Goal: Task Accomplishment & Management: Manage account settings

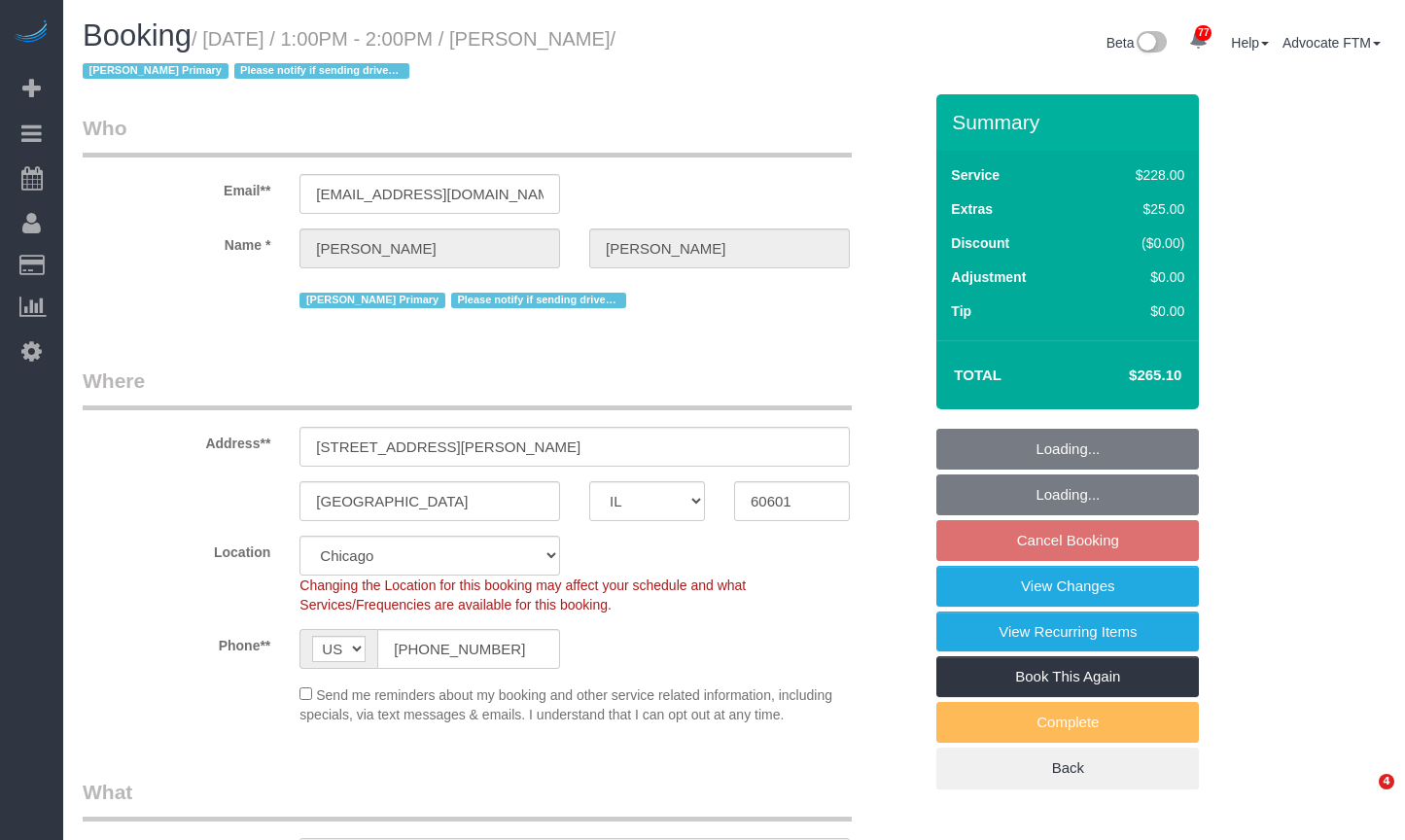
select select "IL"
select select "512"
select select "4"
select select "2"
select select "number:1"
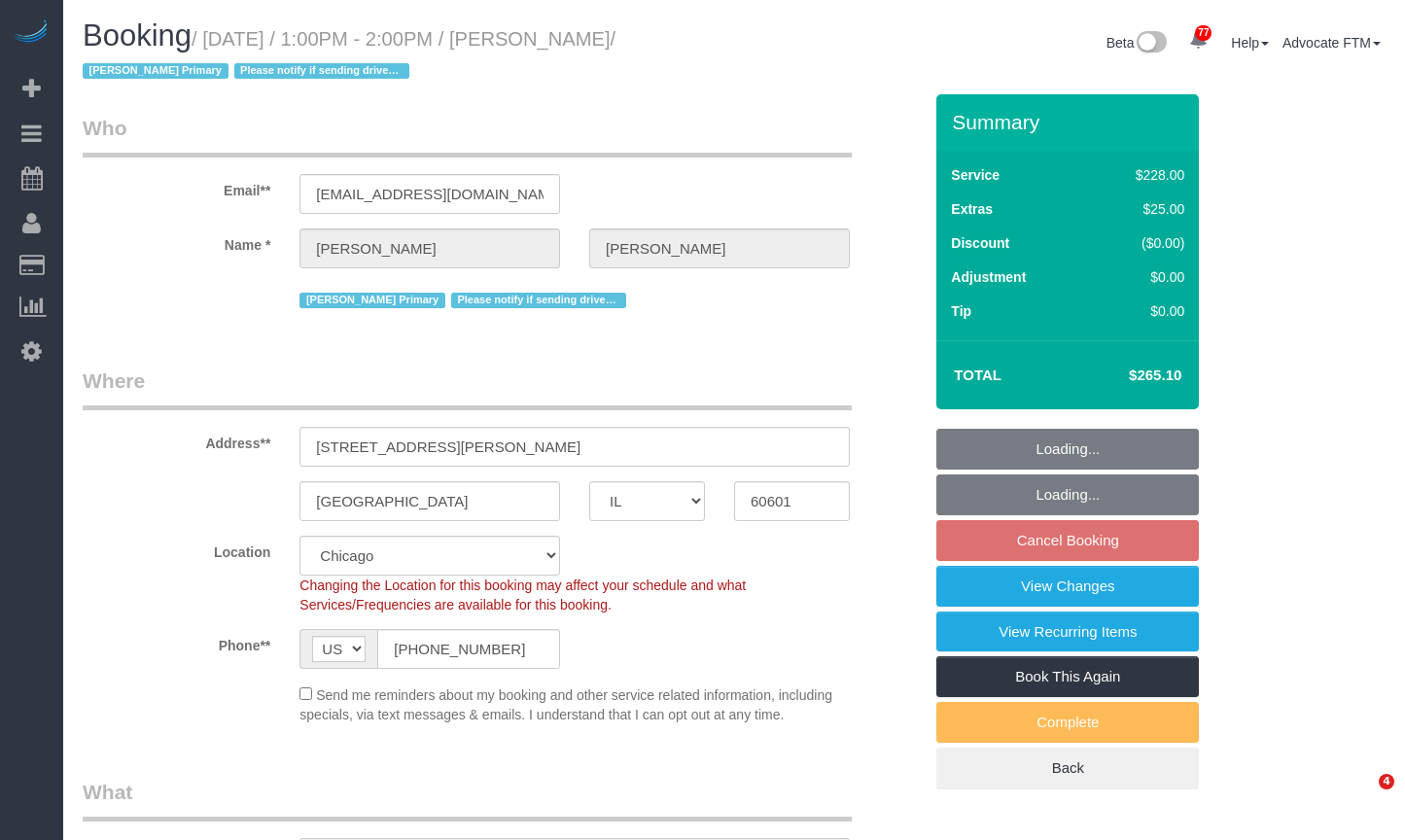
select select "number:63"
select select "number:139"
select select "number:104"
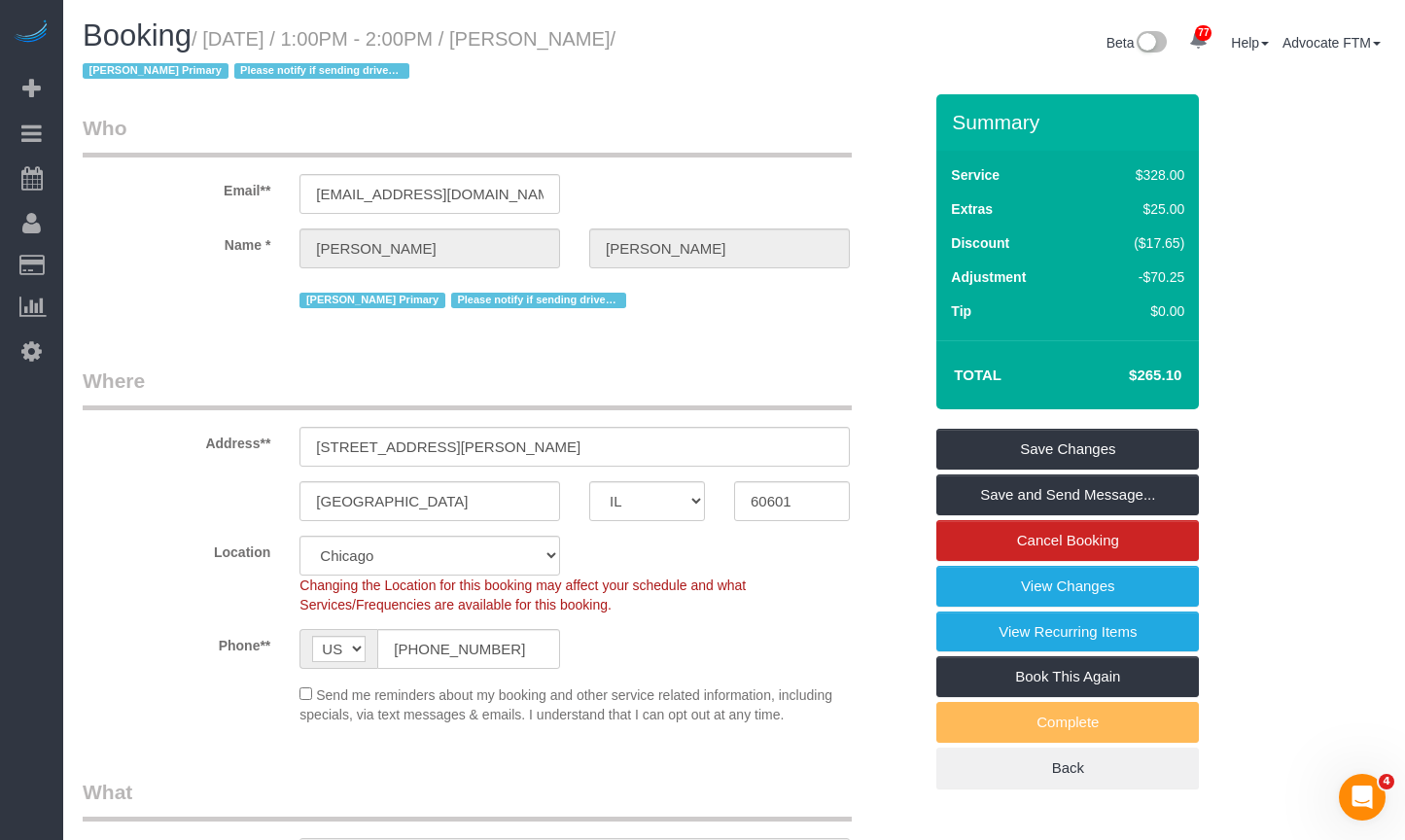
drag, startPoint x: 651, startPoint y: 39, endPoint x: 536, endPoint y: 40, distance: 115.0
click at [536, 40] on small "/ August 22, 2025 / 1:00PM - 2:00PM / Tara Marazita / Candice Primary Please no…" at bounding box center [349, 56] width 533 height 55
copy small "Tara Marazita"
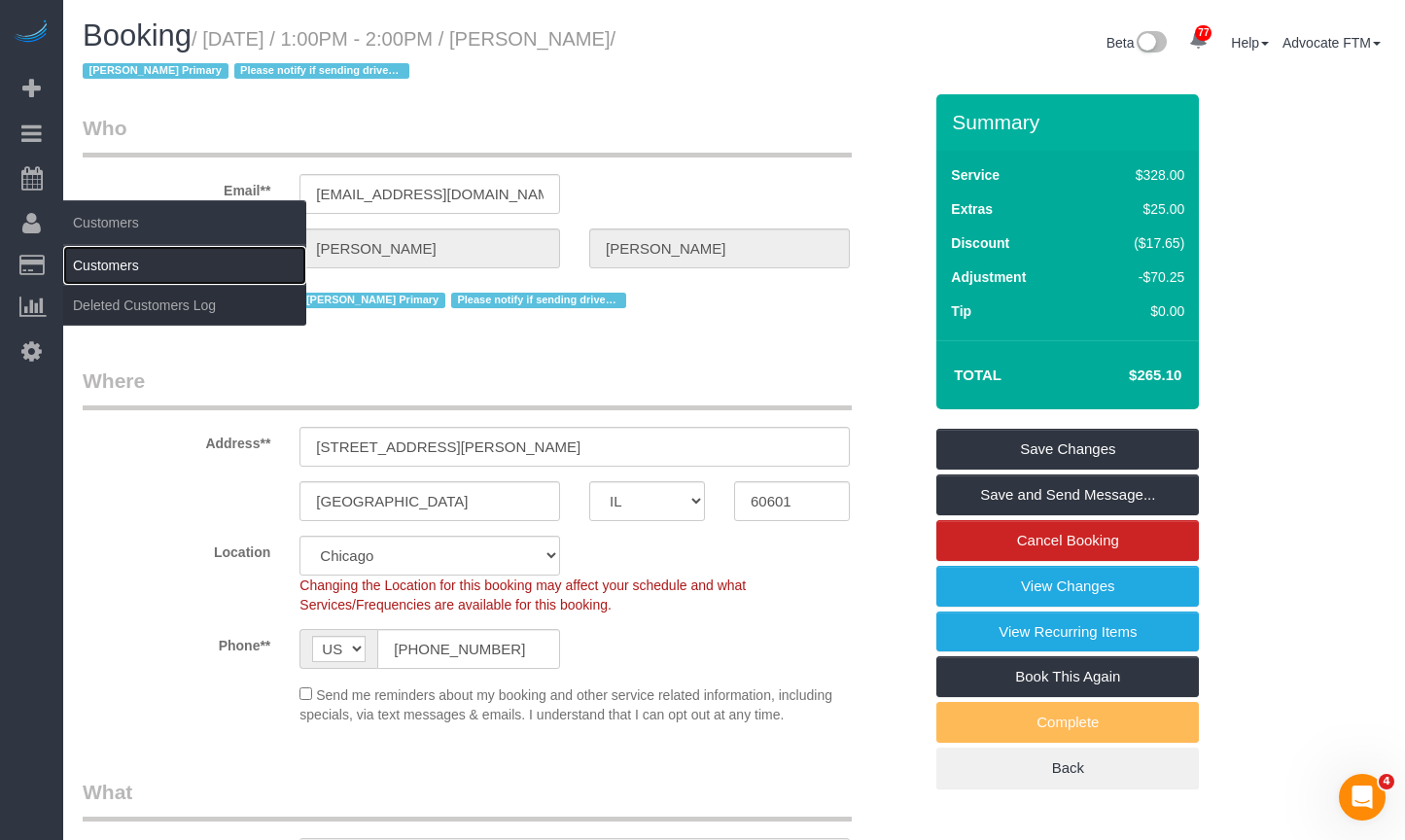
click at [111, 267] on link "Customers" at bounding box center [185, 265] width 243 height 39
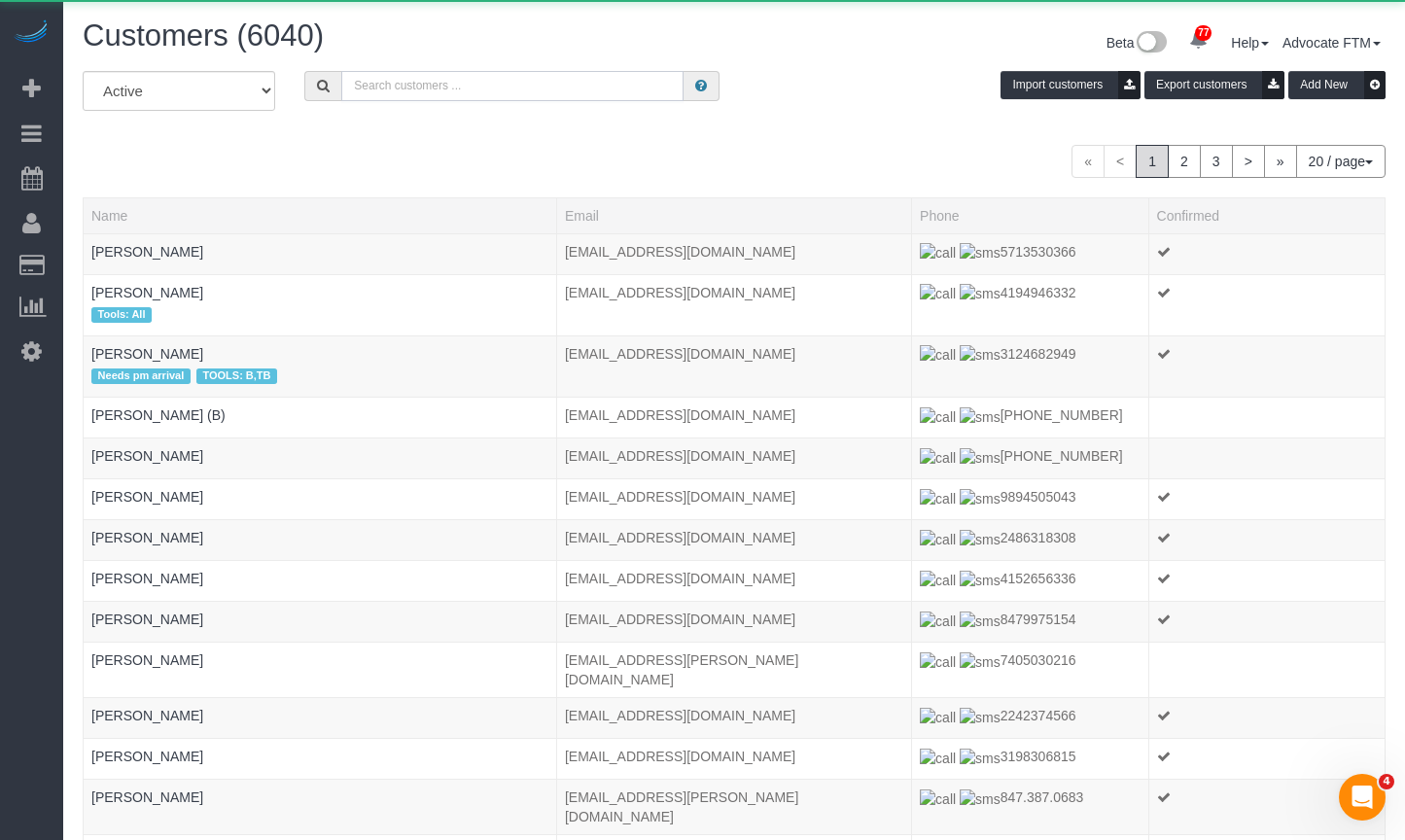
click at [480, 78] on input "text" at bounding box center [513, 85] width 343 height 30
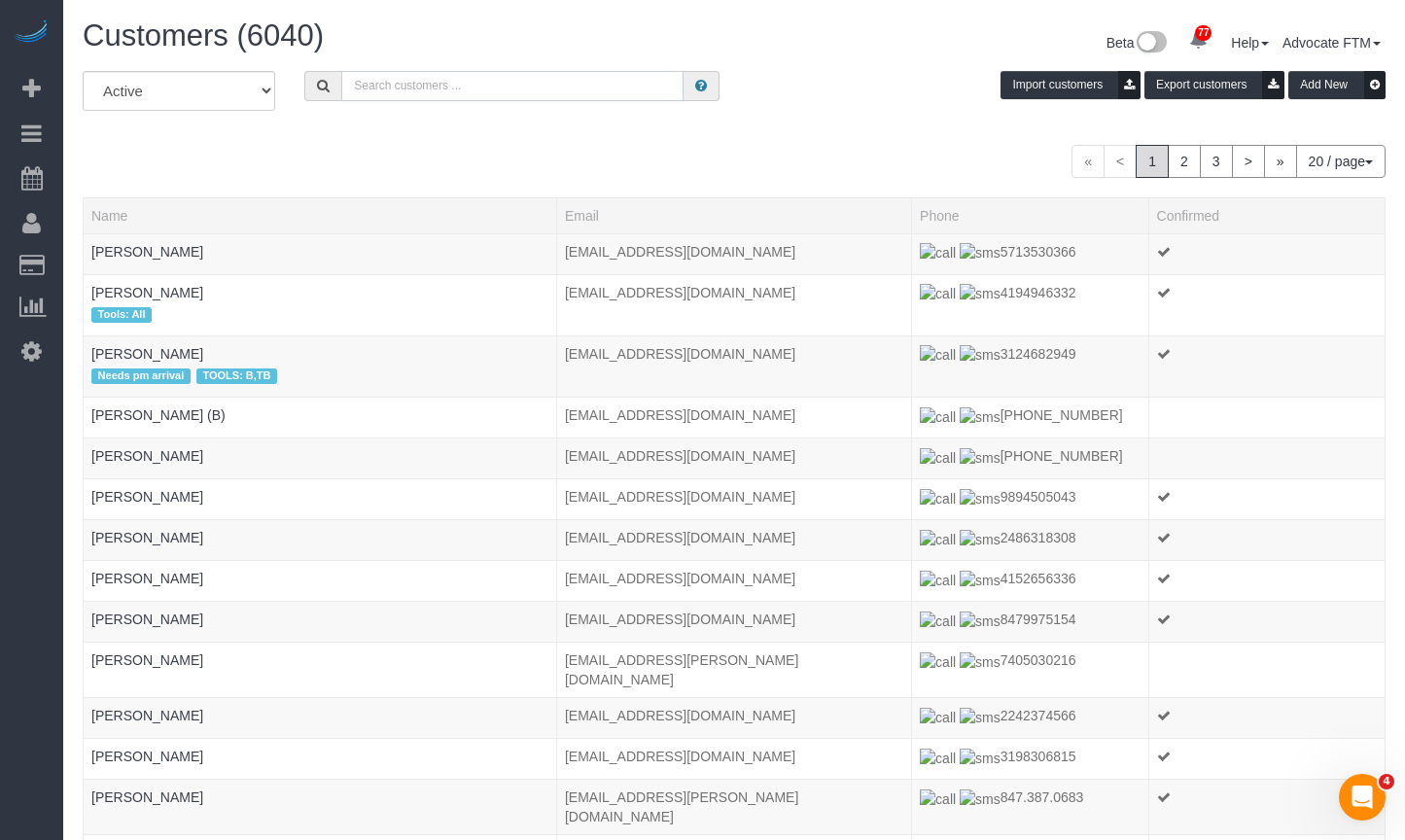
paste input "Tara Marazita"
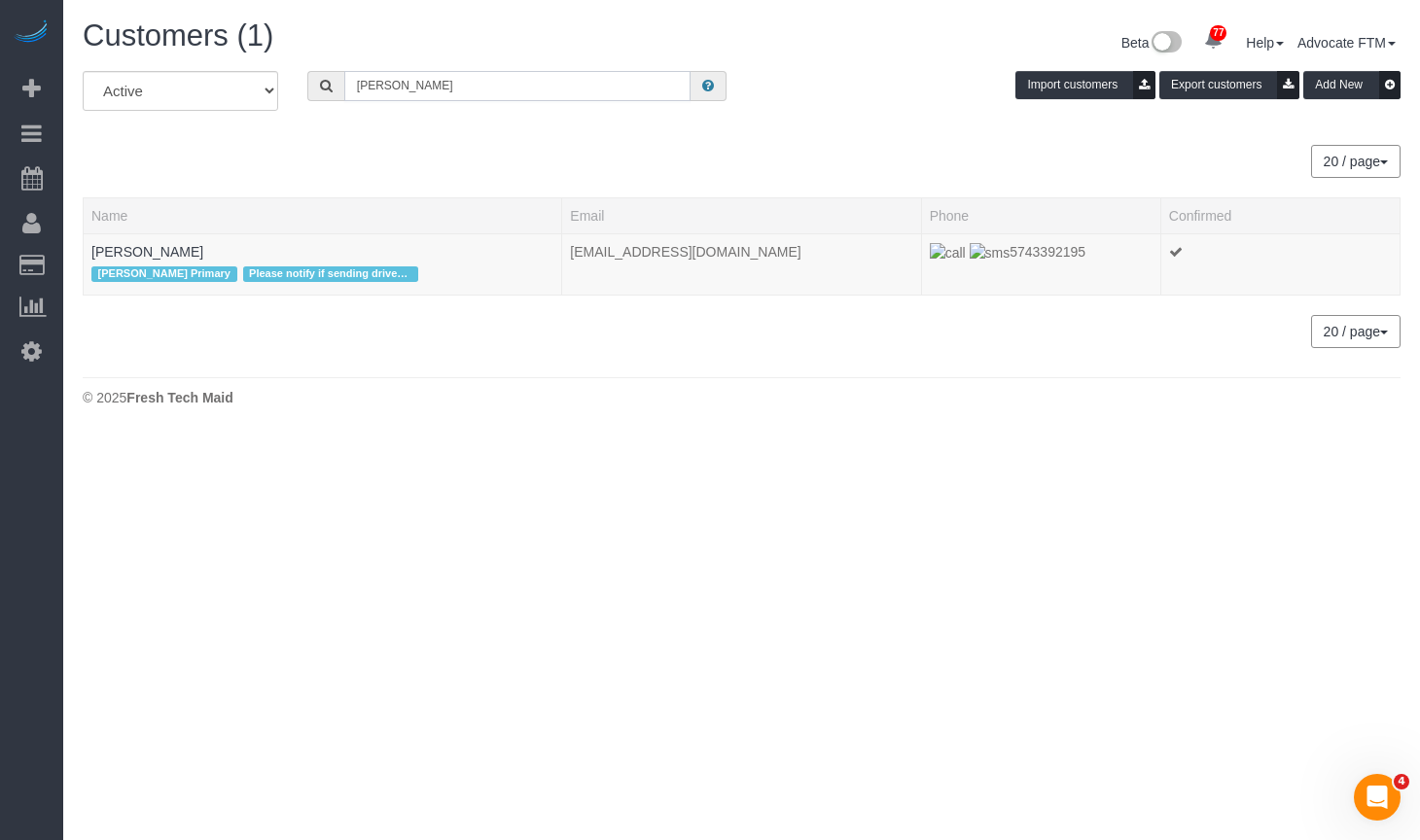
type input "Tara Marazita"
click at [895, 115] on div "All Active Archived Tara Marazita Import customers Export customers Add New" at bounding box center [741, 98] width 1347 height 55
click at [160, 251] on link "Tara Marazita" at bounding box center [147, 252] width 112 height 16
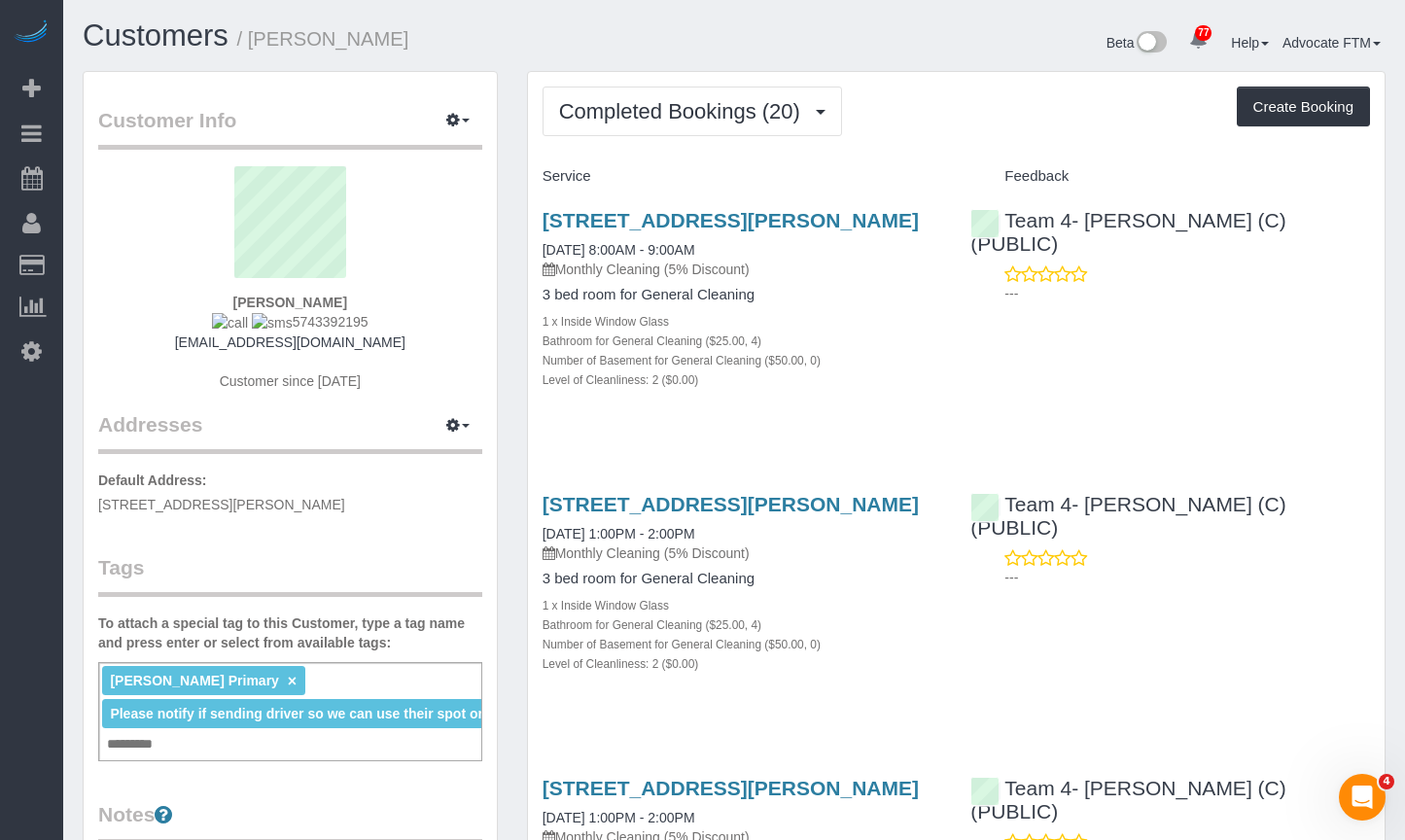
scroll to position [195, 0]
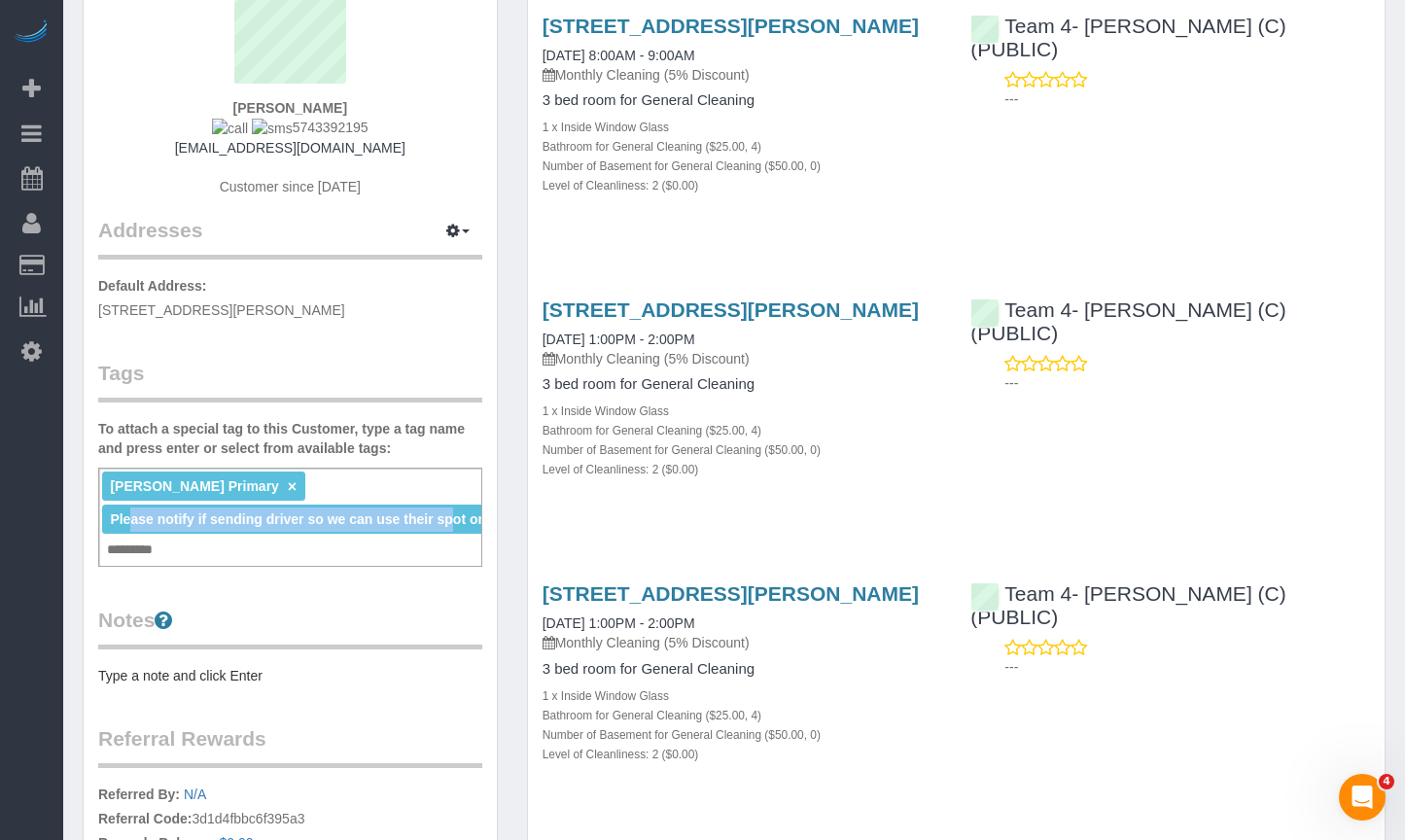
drag, startPoint x: 135, startPoint y: 525, endPoint x: 473, endPoint y: 528, distance: 338.0
click at [473, 528] on li "Please notify if sending driver so we can use their spot or they provide pass ×" at bounding box center [365, 519] width 527 height 29
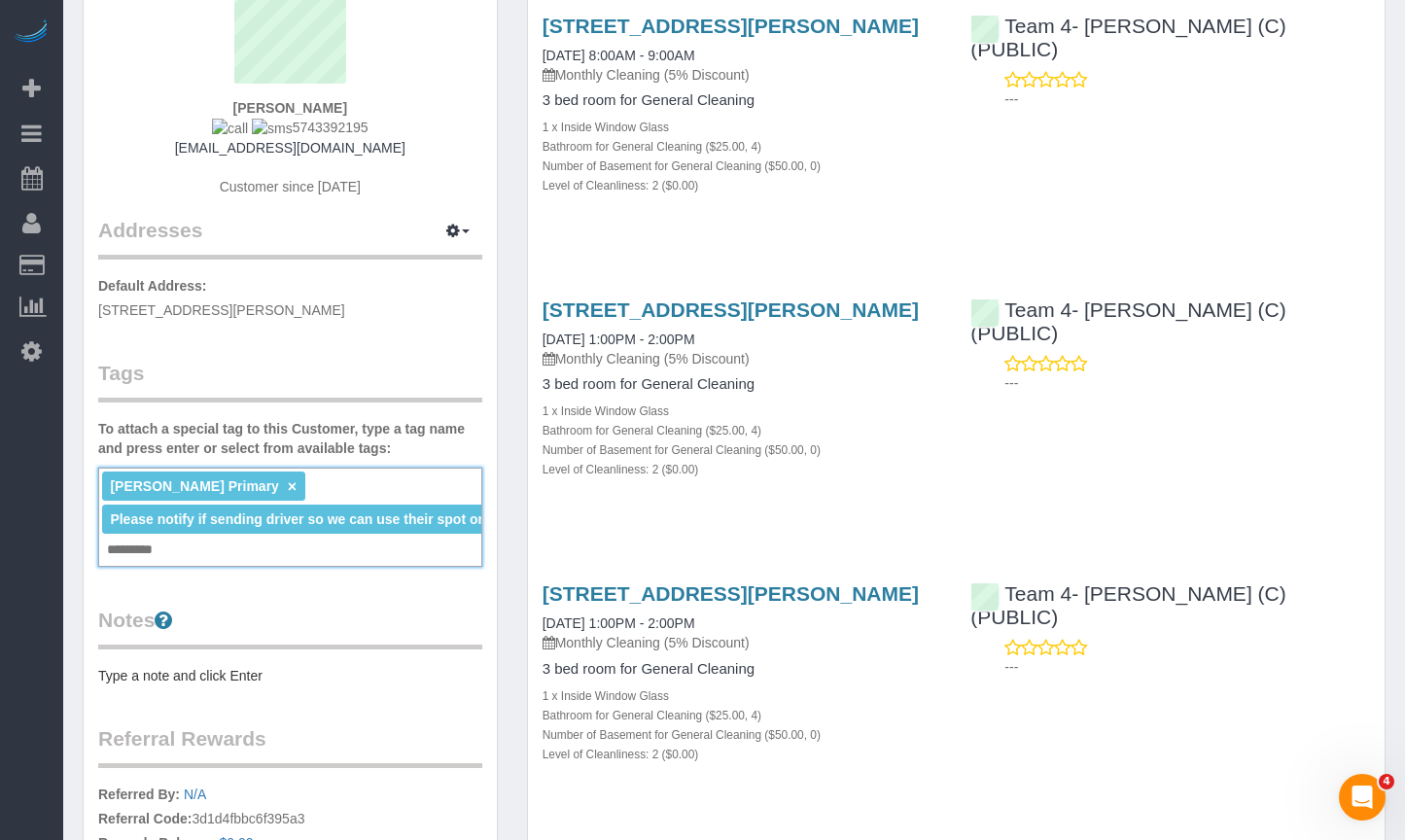
click at [1204, 517] on div "363 E Wacker Dr, Unit 4009, Chicago, IL 60601 06/03/2025 1:00PM - 2:00PM Monthl…" at bounding box center [956, 399] width 857 height 235
click at [288, 485] on link "×" at bounding box center [292, 487] width 9 height 17
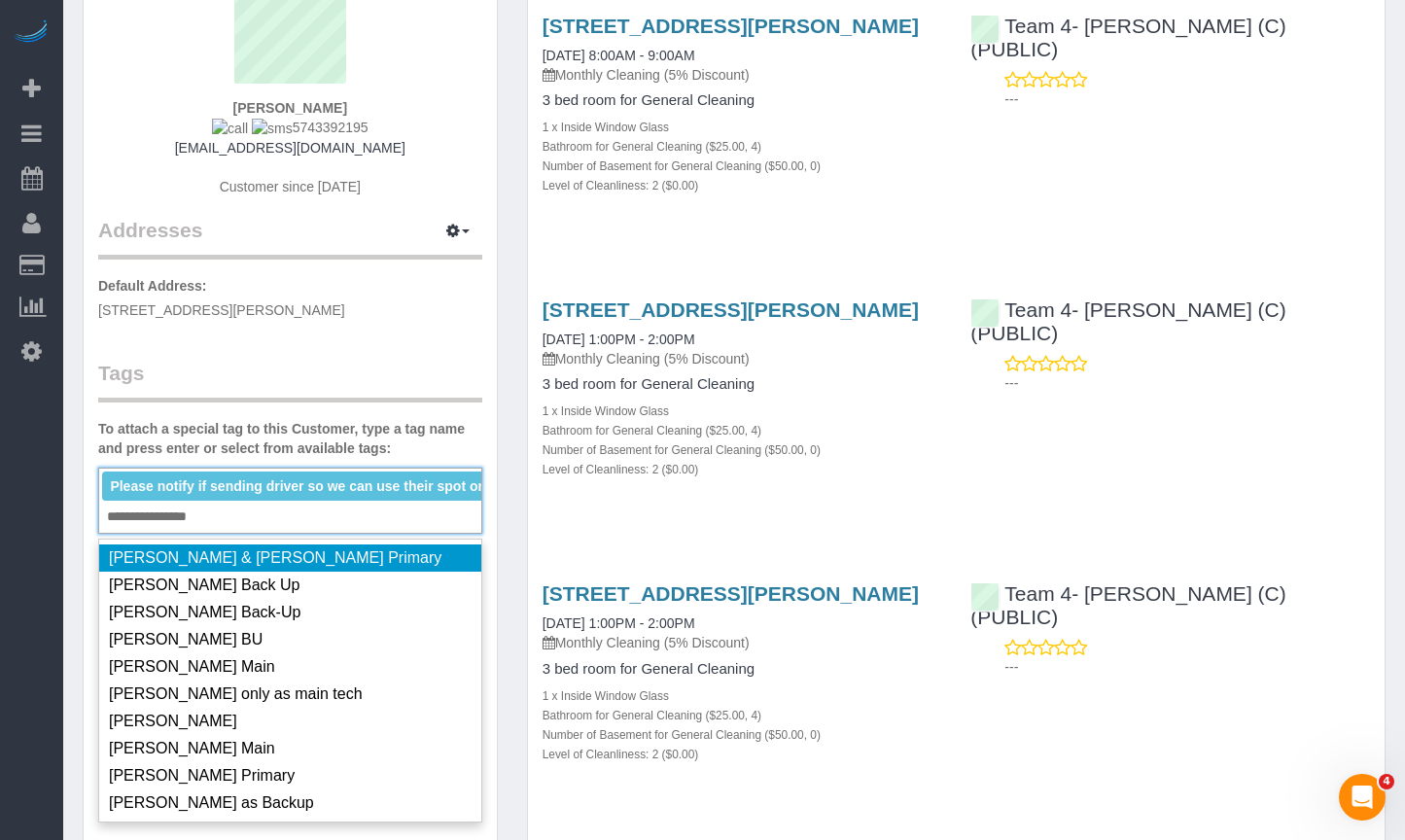
type input "**********"
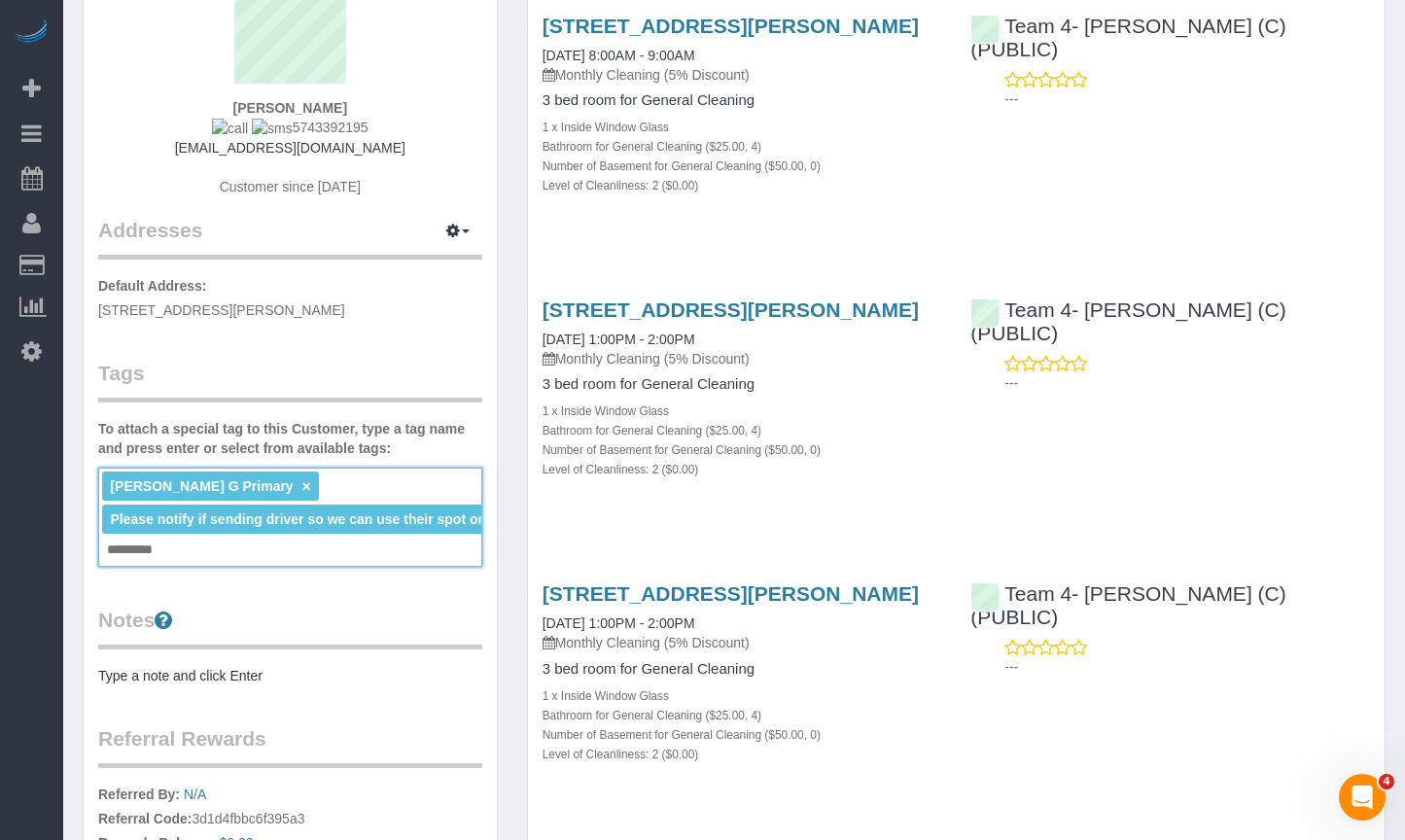
scroll to position [0, 0]
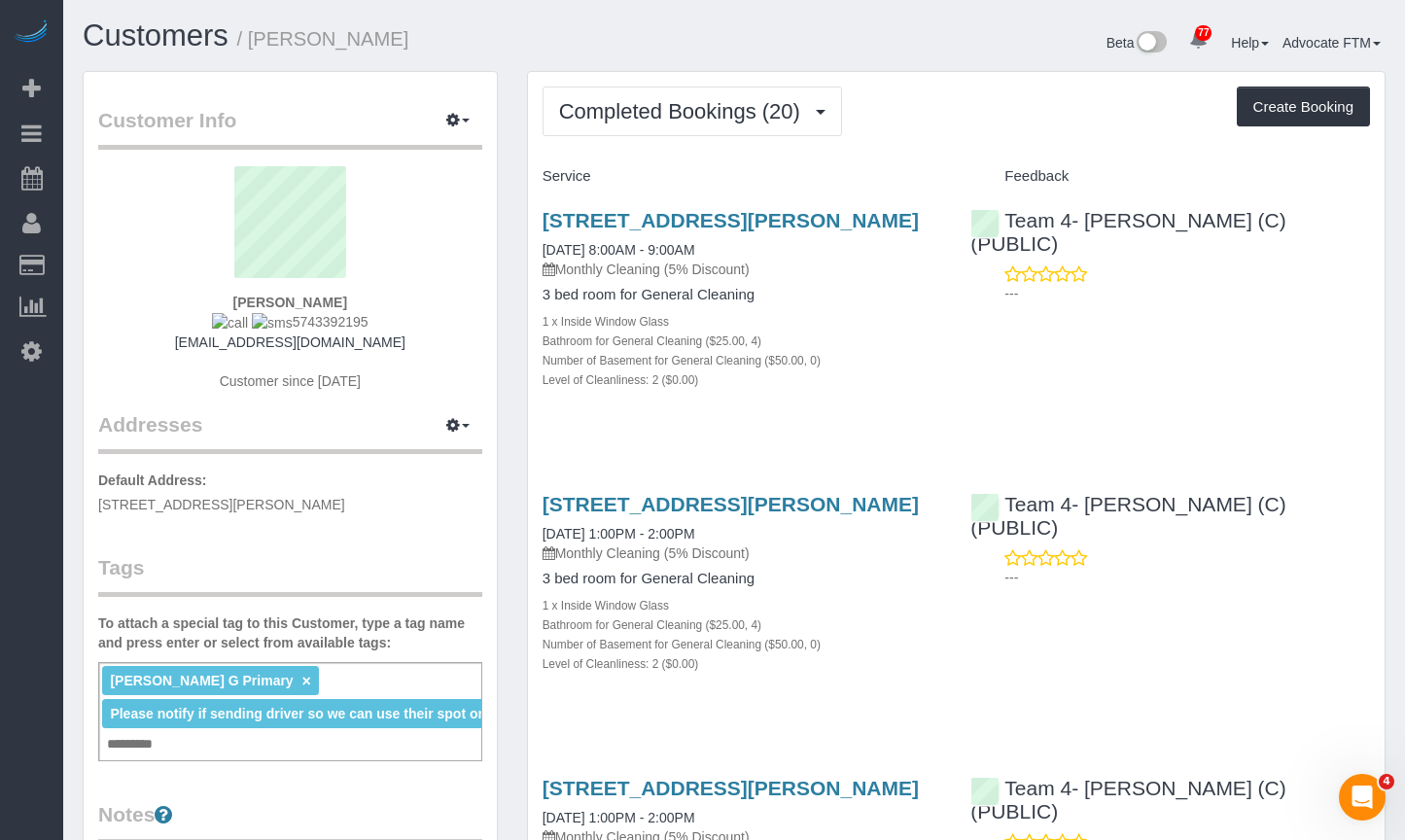
click at [446, 54] on div "Customers / Tara Marazita" at bounding box center [401, 40] width 666 height 42
click at [674, 96] on button "Completed Bookings (20)" at bounding box center [692, 111] width 300 height 50
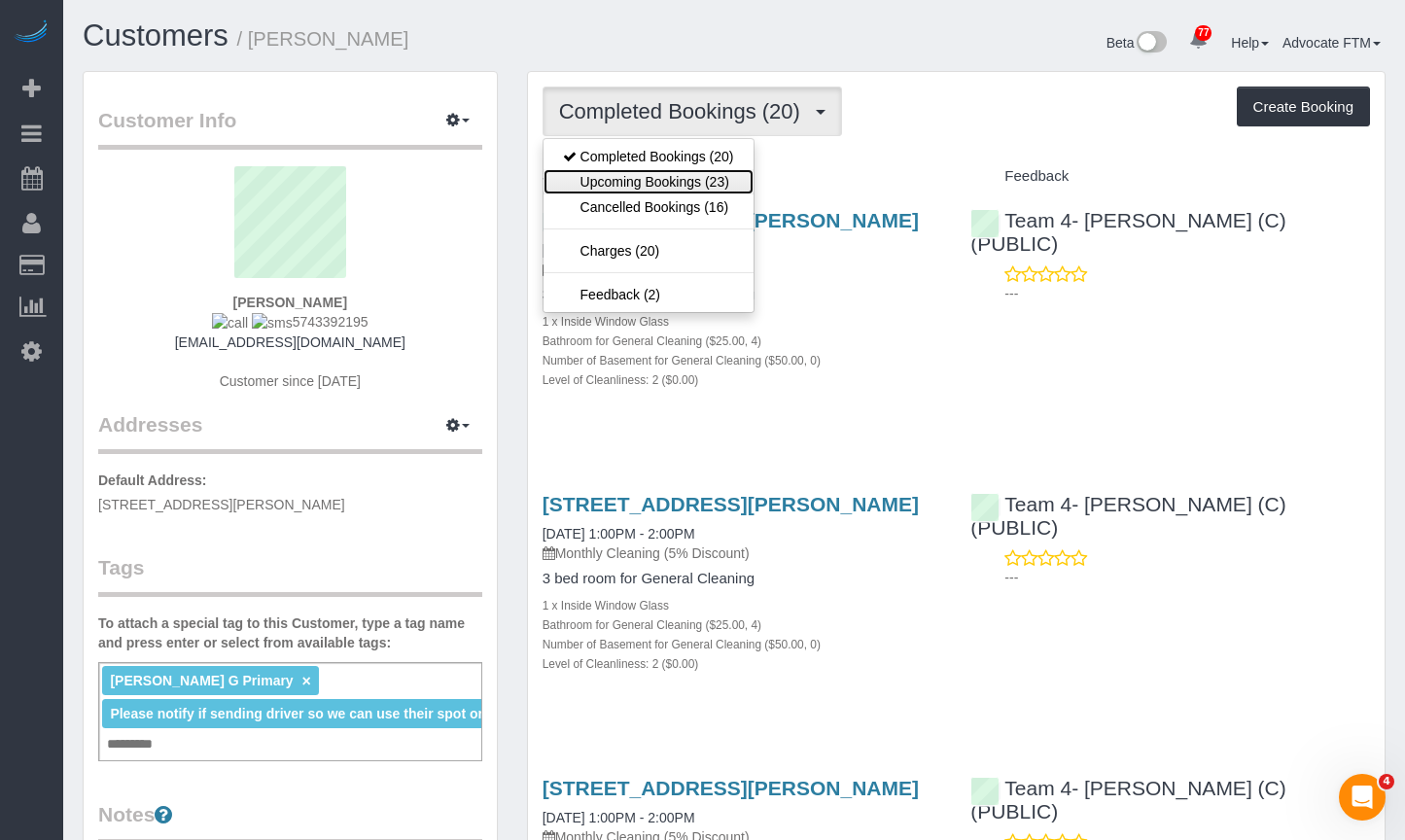
click at [739, 177] on link "Upcoming Bookings (23)" at bounding box center [648, 182] width 210 height 25
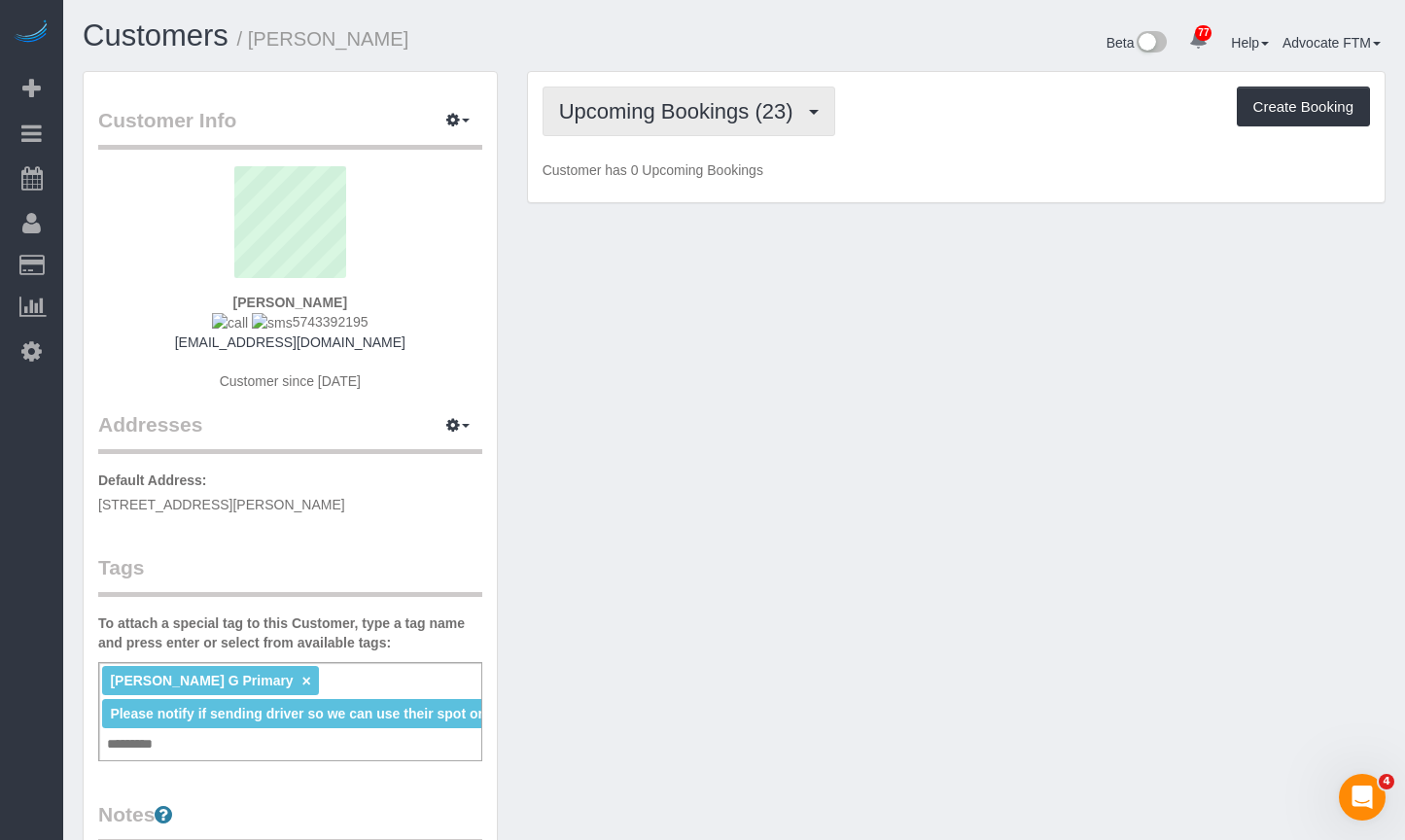
click at [740, 105] on span "Upcoming Bookings (23)" at bounding box center [680, 111] width 244 height 24
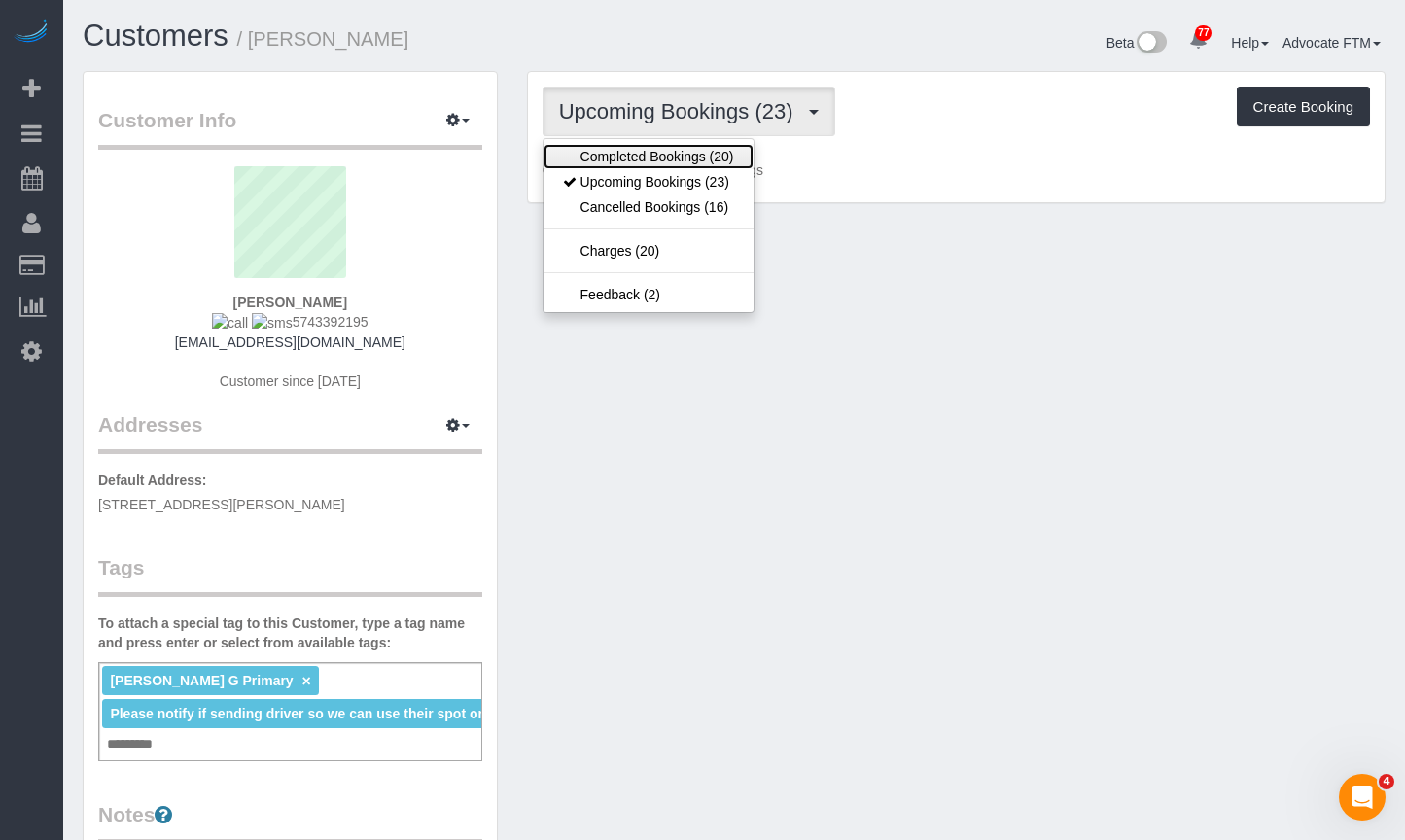
click at [679, 162] on link "Completed Bookings (20)" at bounding box center [648, 157] width 210 height 25
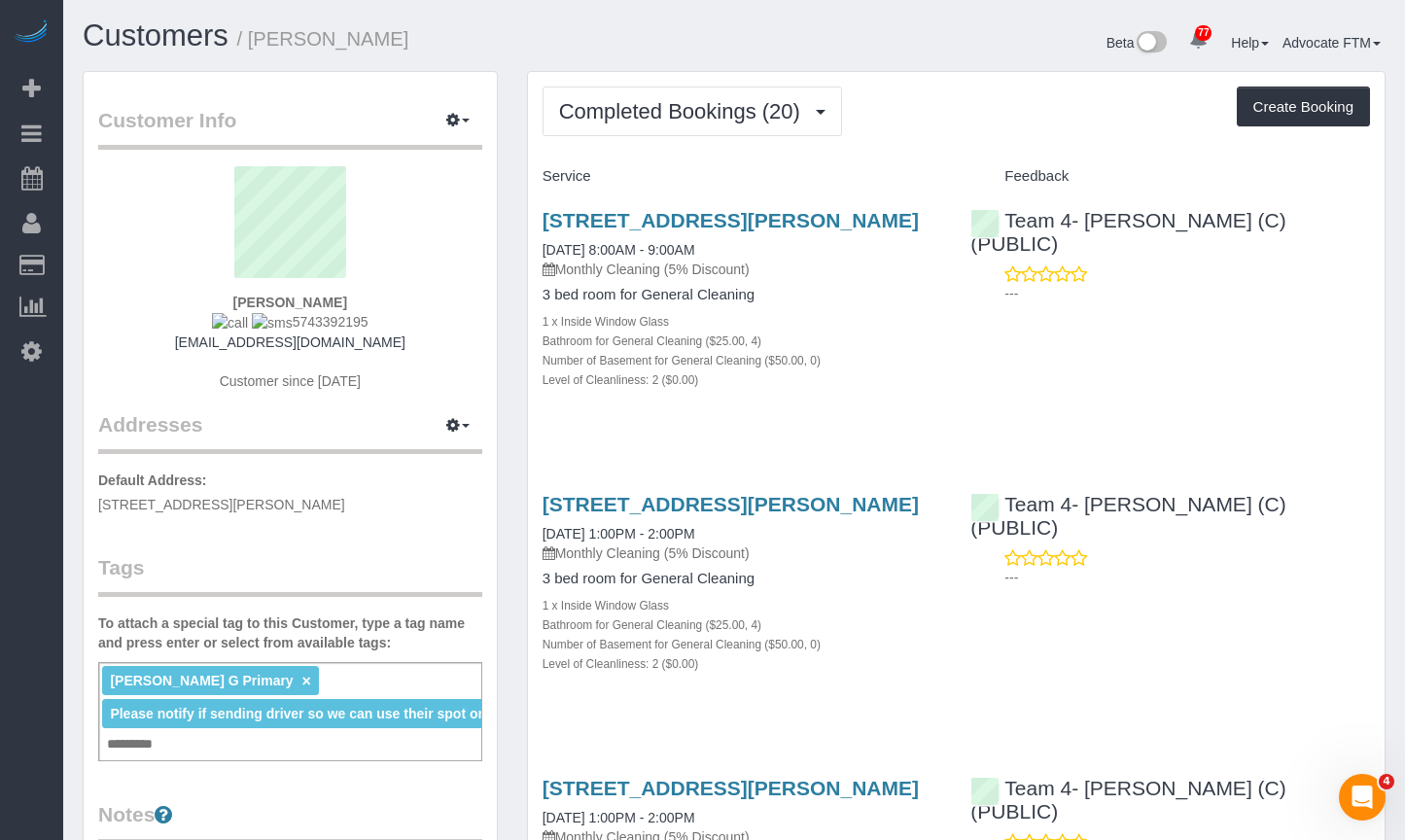
drag, startPoint x: 757, startPoint y: 271, endPoint x: 630, endPoint y: 280, distance: 127.3
click at [630, 279] on div "363 E Wacker Dr, Unit 4009, Chicago, IL 60601 07/25/2025 8:00AM - 9:00AM Monthl…" at bounding box center [742, 243] width 399 height 70
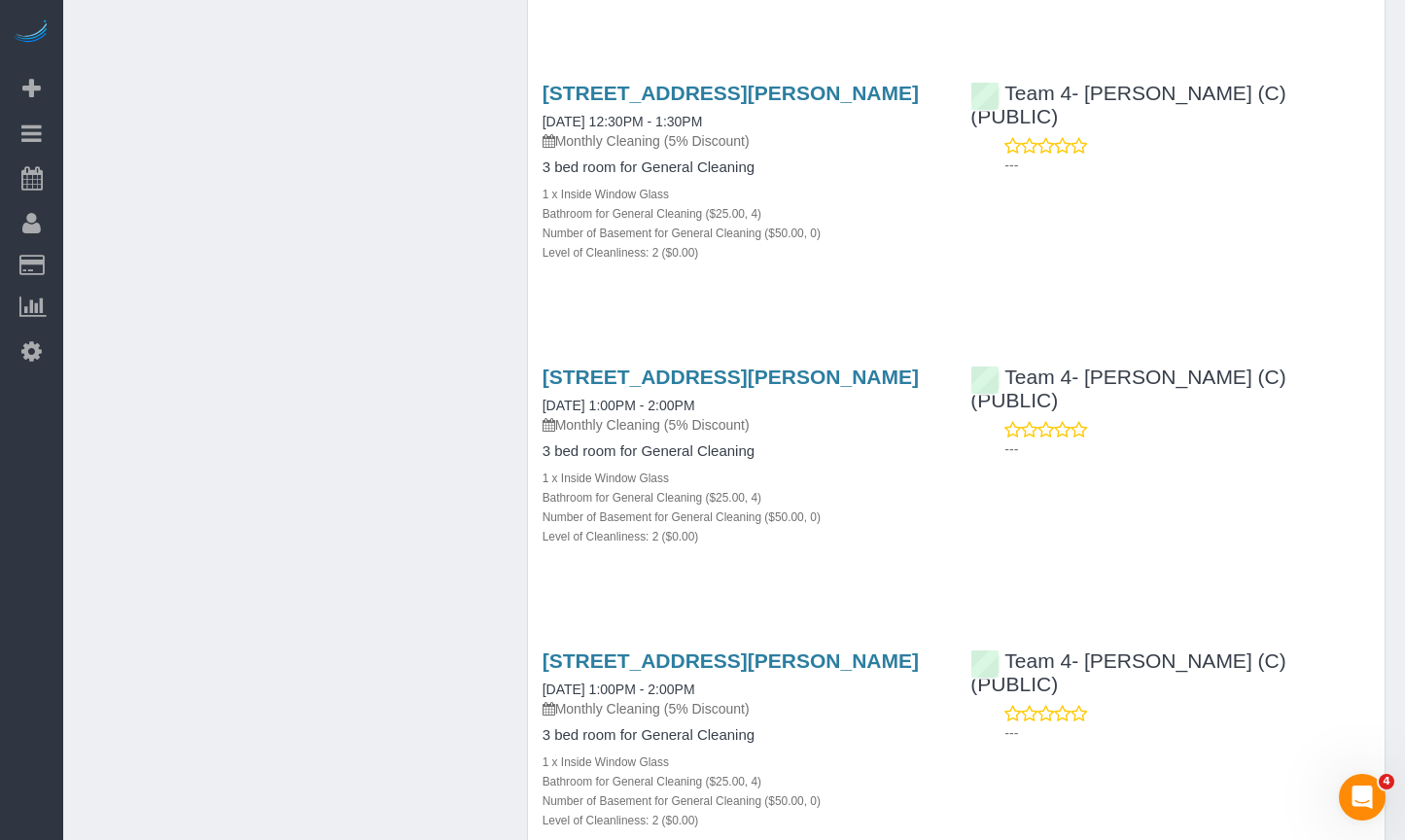
scroll to position [1458, 0]
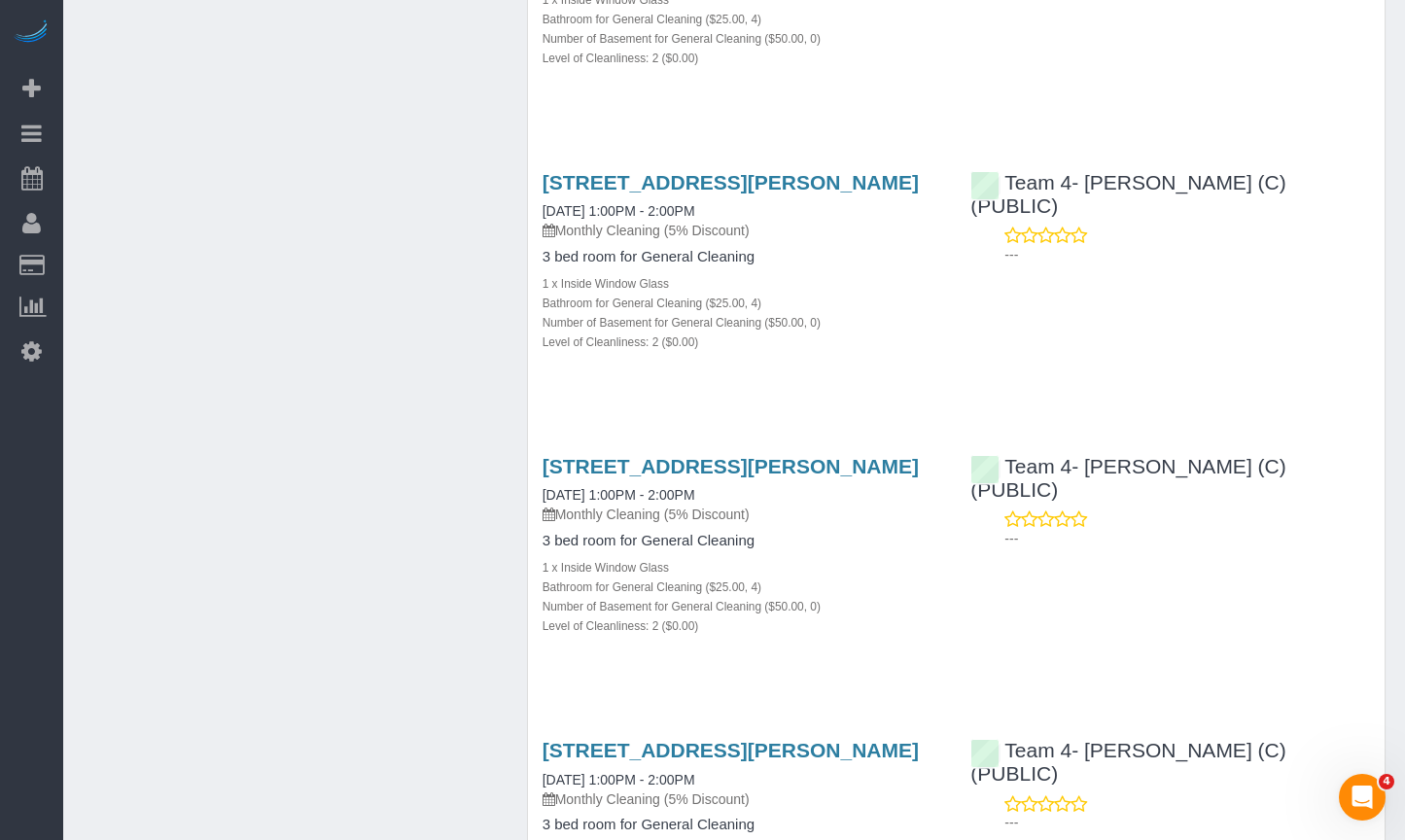
drag, startPoint x: 553, startPoint y: 508, endPoint x: 816, endPoint y: 726, distance: 341.6
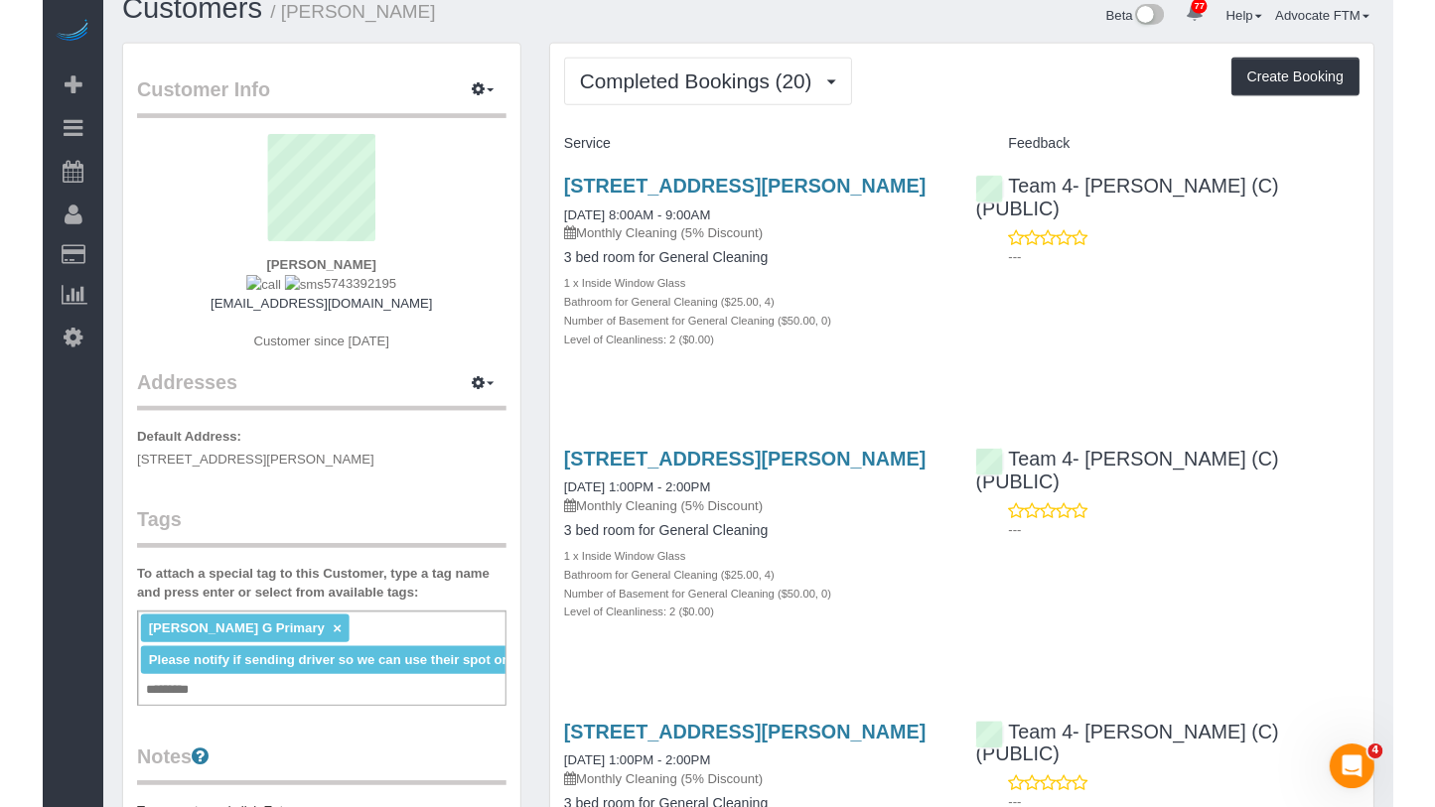
scroll to position [0, 0]
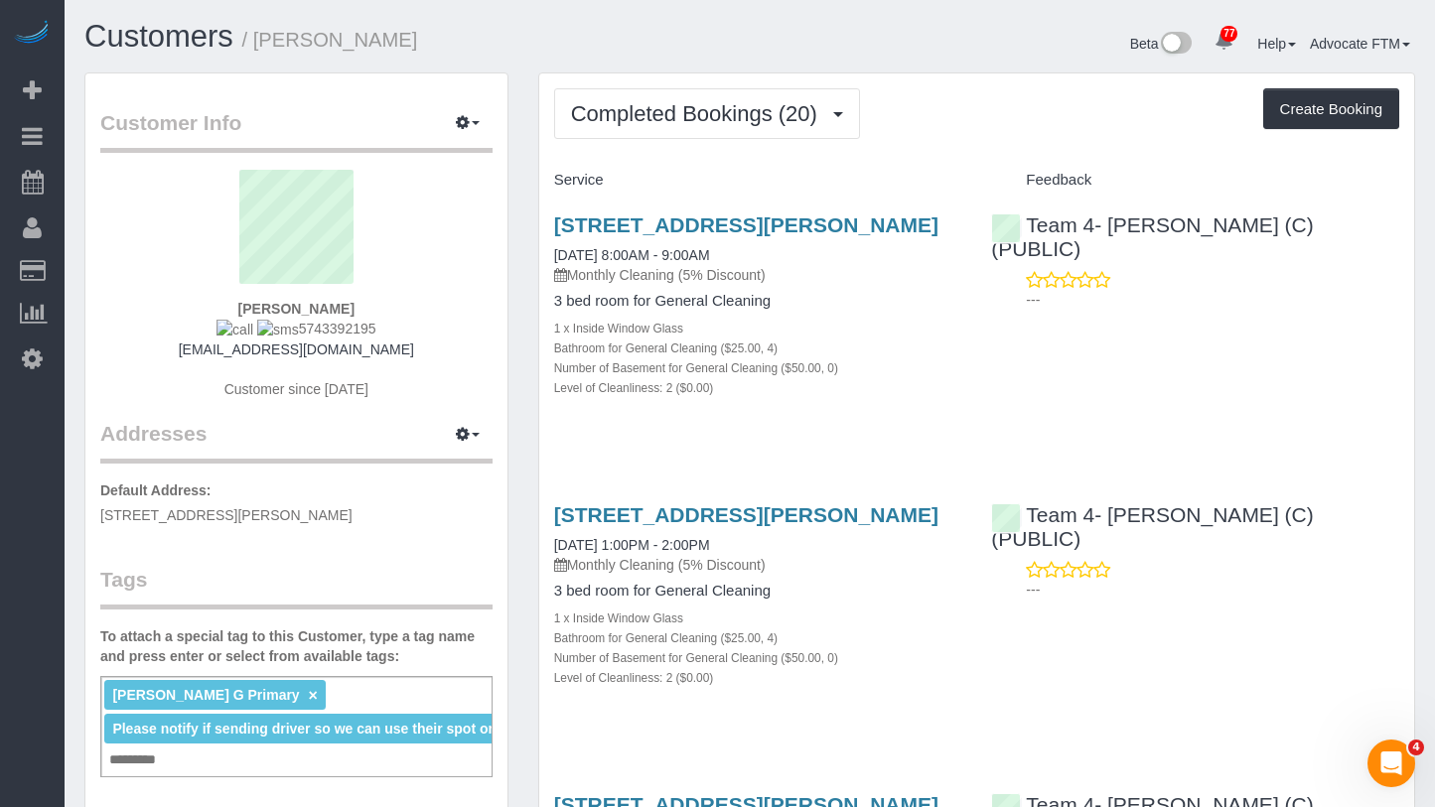
drag, startPoint x: 374, startPoint y: 329, endPoint x: 282, endPoint y: 335, distance: 92.5
click at [282, 335] on div "Tara Marazita 5743392195 taramarazita@gmail.com Customer since 2023" at bounding box center [296, 294] width 392 height 249
click at [439, 182] on sui-profile-pic at bounding box center [296, 234] width 362 height 129
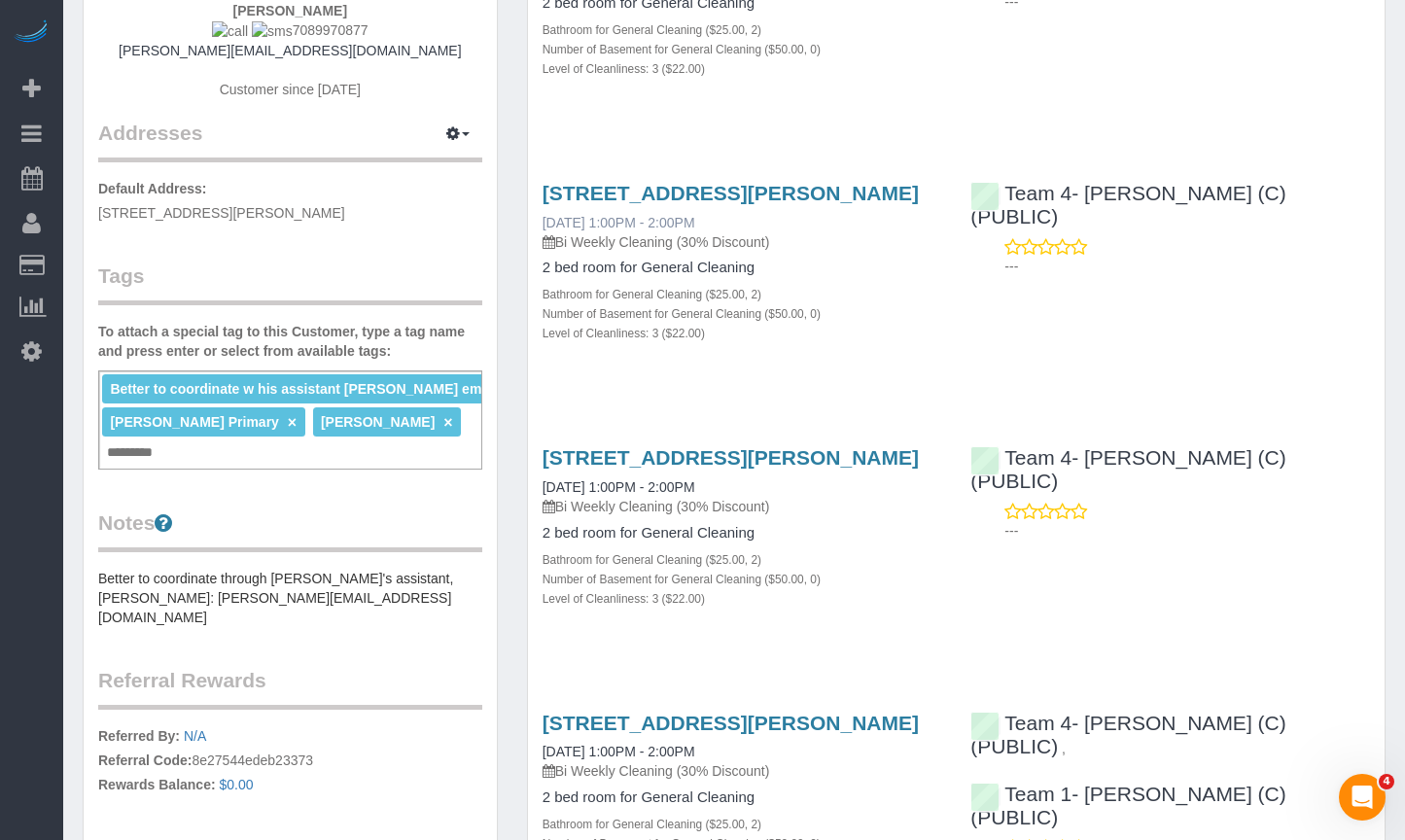
scroll to position [97, 0]
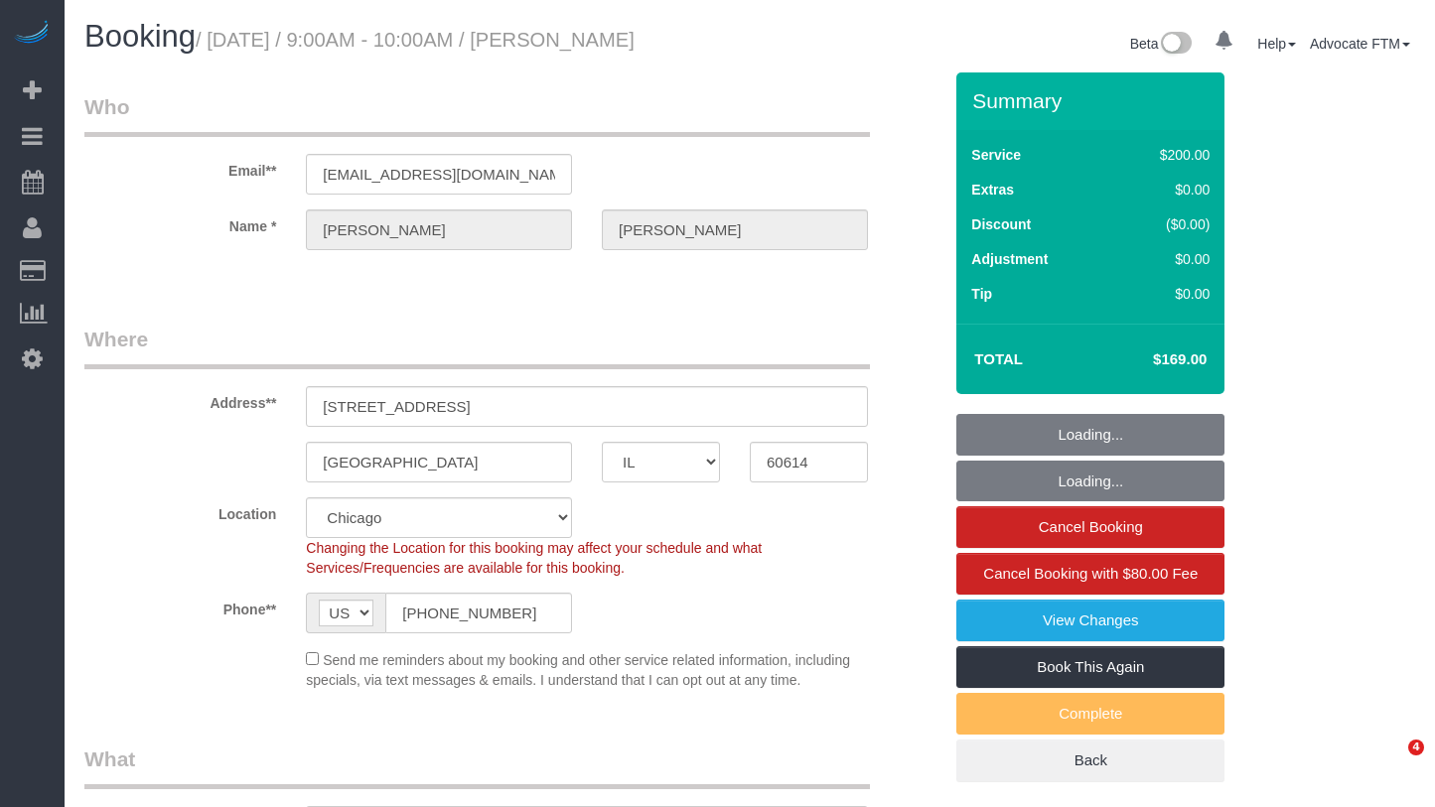
select select "IL"
select select "object:808"
select select "string:fspay-618ddde4-832d-4316-b821-963a56ca656d"
select select "number:1"
select select "number:65"
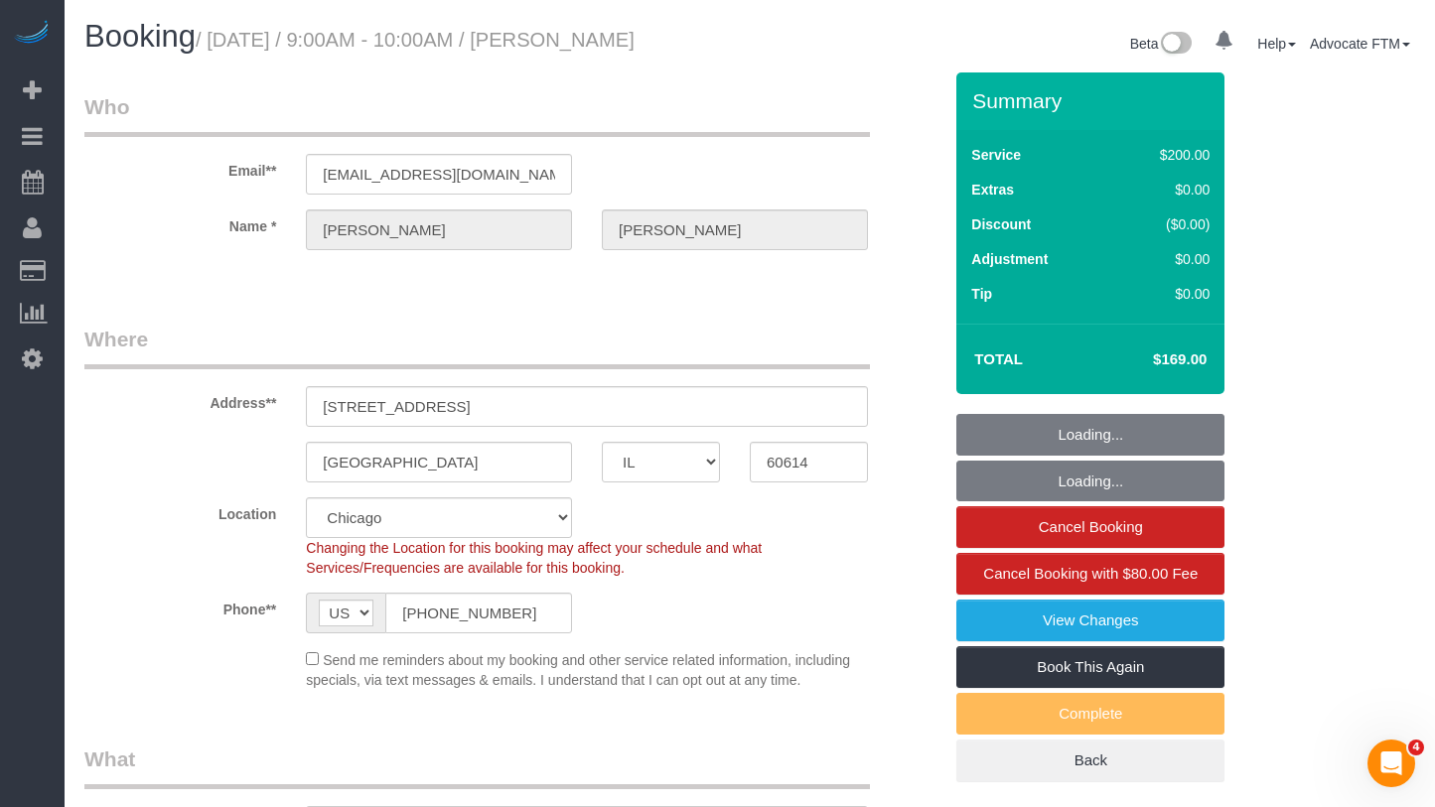
select select "number:139"
select select "number:105"
select select "object:1265"
select select "512"
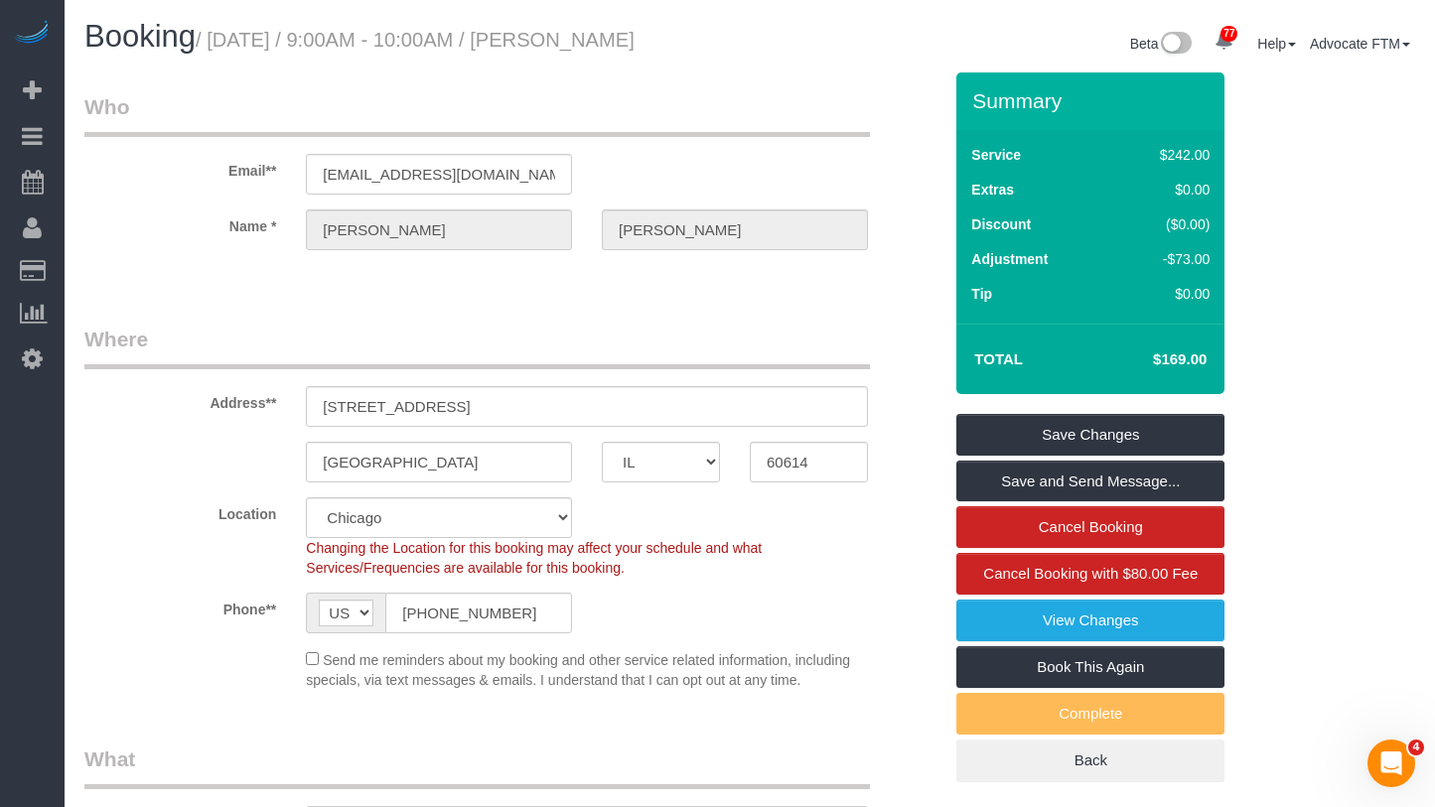
drag, startPoint x: 746, startPoint y: 47, endPoint x: 560, endPoint y: 46, distance: 185.7
click at [560, 46] on div "Booking / August 19, 2025 / 9:00AM - 10:00AM / Patricia Bergeson" at bounding box center [410, 41] width 680 height 43
copy small "Patricia Bergeson"
